Goal: Complete application form: Complete application form

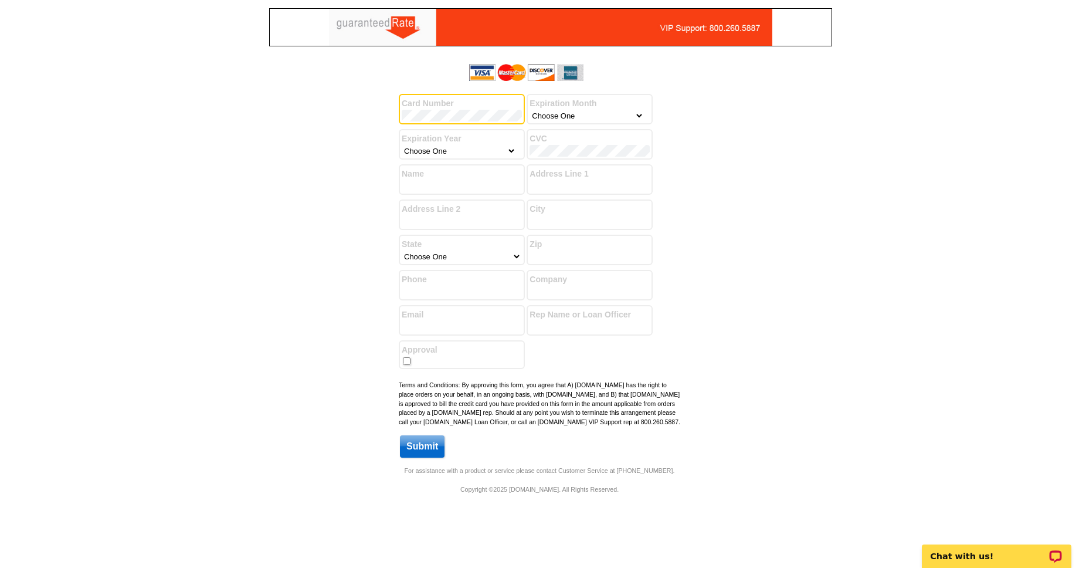
click at [571, 117] on select "Choose One January February March April May June July August September October …" at bounding box center [587, 116] width 114 height 12
select select "8"
click at [458, 144] on label "Expiration Year" at bounding box center [462, 139] width 120 height 12
click at [460, 146] on select "Choose One 2025 2026 2027 2028 2029 2030 2031 2032 2033 2034 2035" at bounding box center [459, 151] width 114 height 12
select select "2028"
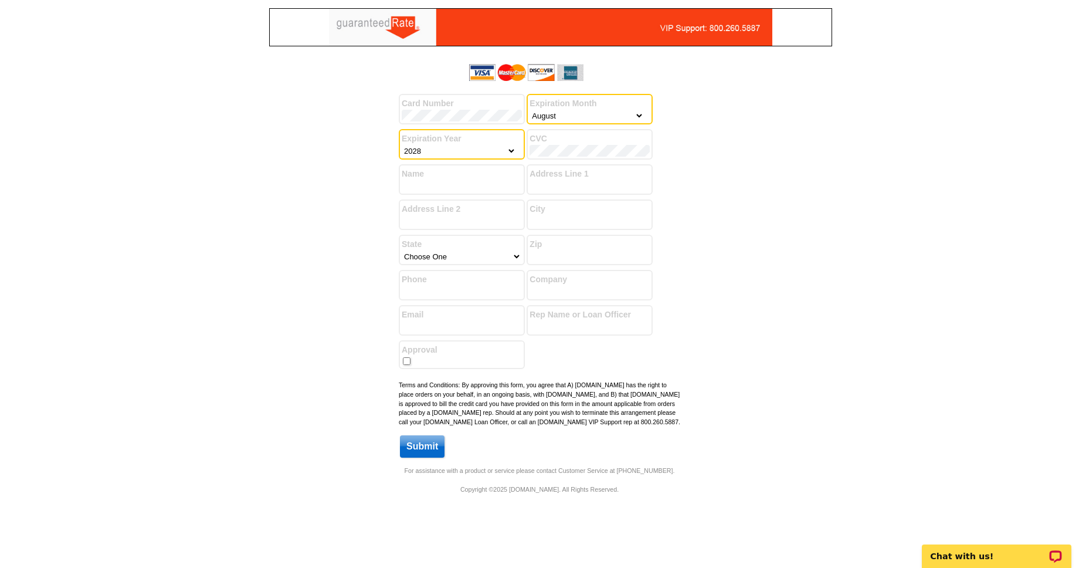
click at [576, 143] on label "CVC" at bounding box center [590, 139] width 120 height 12
type input "[PERSON_NAME]"
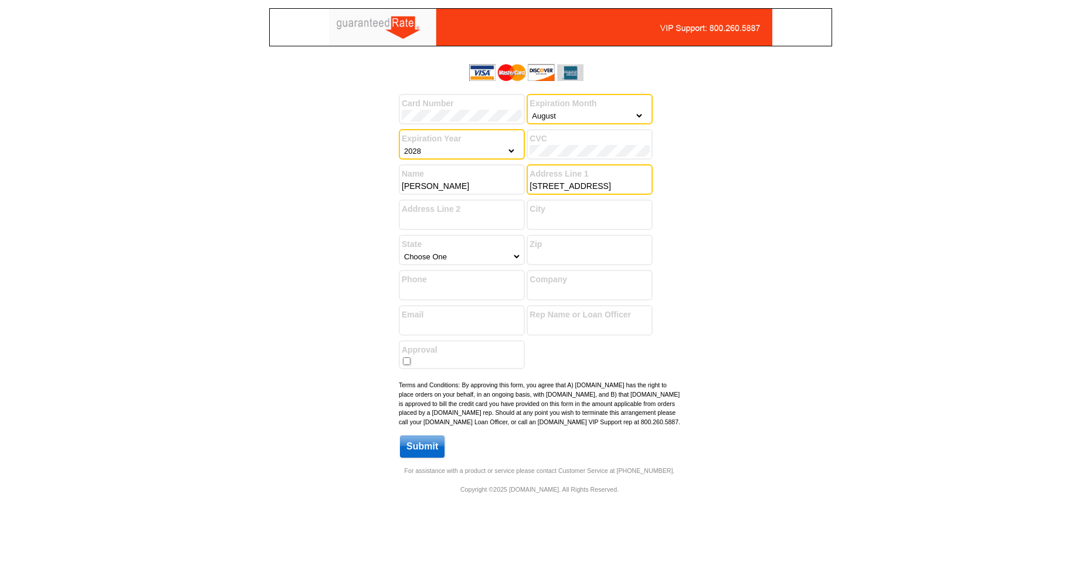
type input "[STREET_ADDRESS]"
type input "Floor 3"
type input "[GEOGRAPHIC_DATA]"
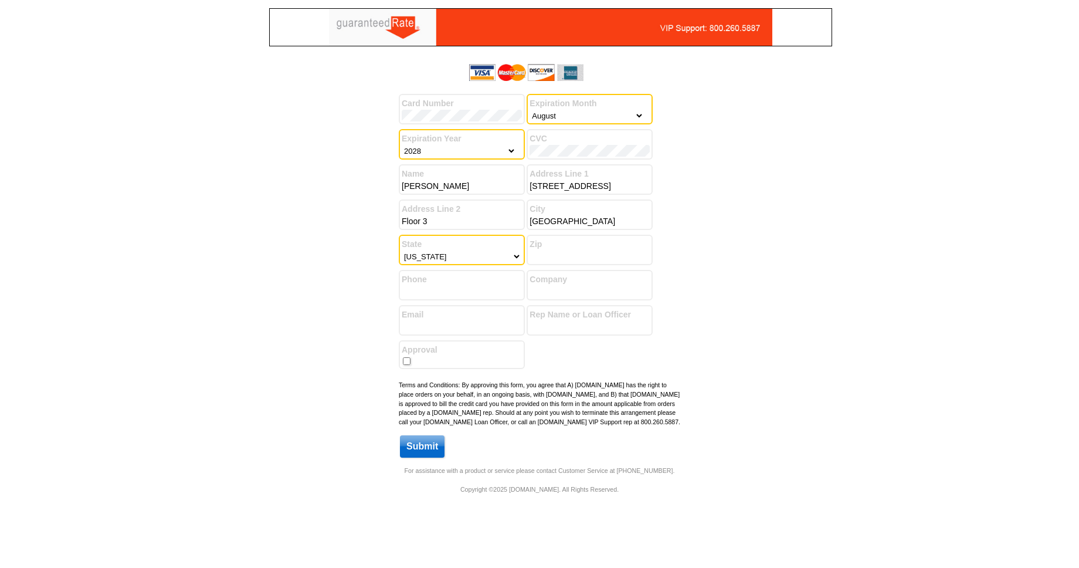
select select "14"
type input "60614"
type input "8473318569"
type input "The [PERSON_NAME] Group"
type input "[PERSON_NAME][EMAIL_ADDRESS][DOMAIN_NAME]"
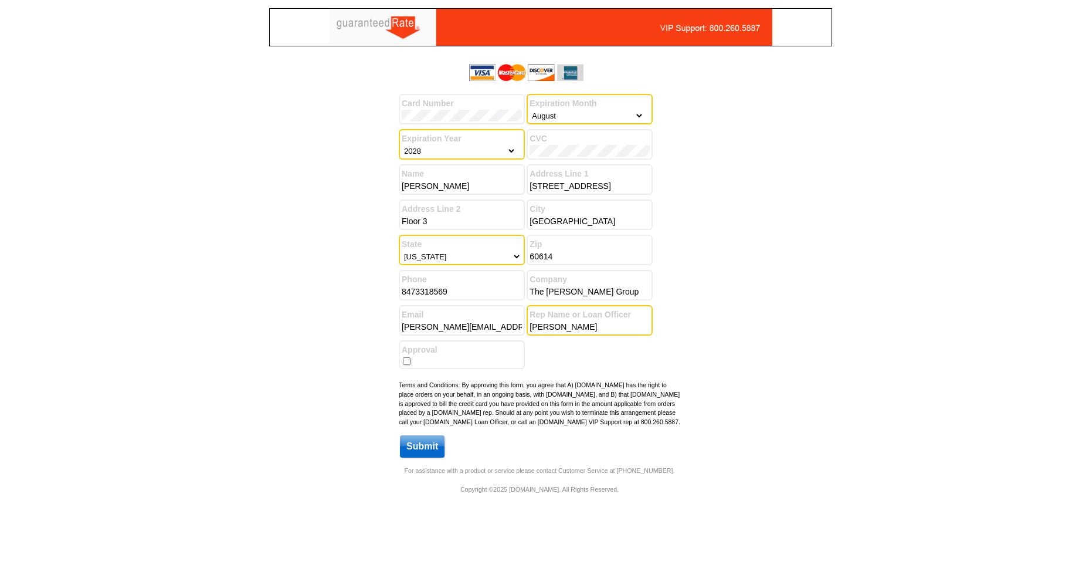
type input "[PERSON_NAME]"
click at [405, 361] on input "checkbox" at bounding box center [407, 361] width 8 height 8
checkbox input "true"
click at [490, 443] on form "Card Number Expiration Month Choose One January February March April May June J…" at bounding box center [539, 258] width 281 height 399
click at [429, 457] on input "Submit" at bounding box center [422, 446] width 45 height 22
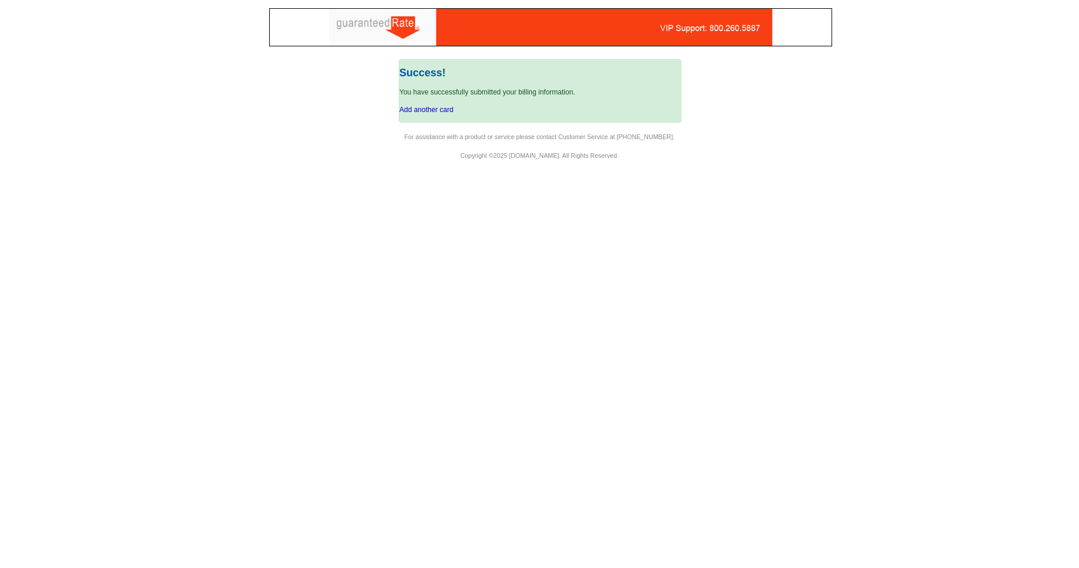
click at [609, 229] on body "Log In Success! You have successfully submitted your billing information. Add a…" at bounding box center [539, 284] width 1079 height 568
